Goal: Task Accomplishment & Management: Complete application form

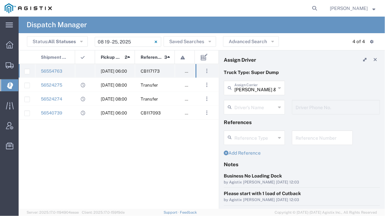
click at [105, 71] on span "[DATE] 06:00" at bounding box center [114, 71] width 26 height 5
click at [245, 103] on input "text" at bounding box center [254, 107] width 41 height 12
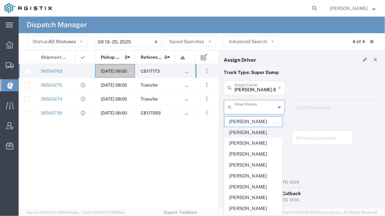
click at [246, 138] on span "[PERSON_NAME]" at bounding box center [252, 133] width 57 height 10
type input "[PERSON_NAME]"
type input "[PHONE_NUMBER]"
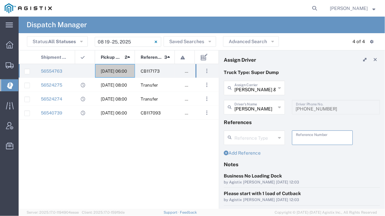
click at [311, 142] on input "text" at bounding box center [322, 138] width 53 height 12
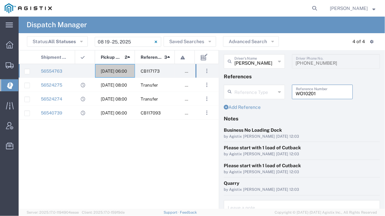
scroll to position [83, 0]
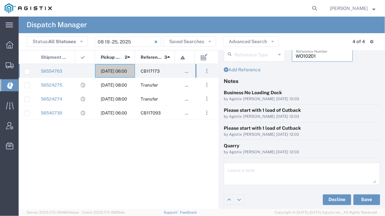
type input "WO10201"
click at [266, 167] on textarea at bounding box center [302, 174] width 148 height 19
type textarea "WO10201"
click at [365, 198] on button "Save" at bounding box center [366, 200] width 27 height 11
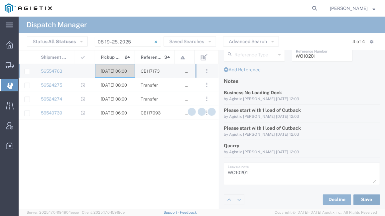
type input "[PERSON_NAME]"
